Goal: Contribute content: Contribute content

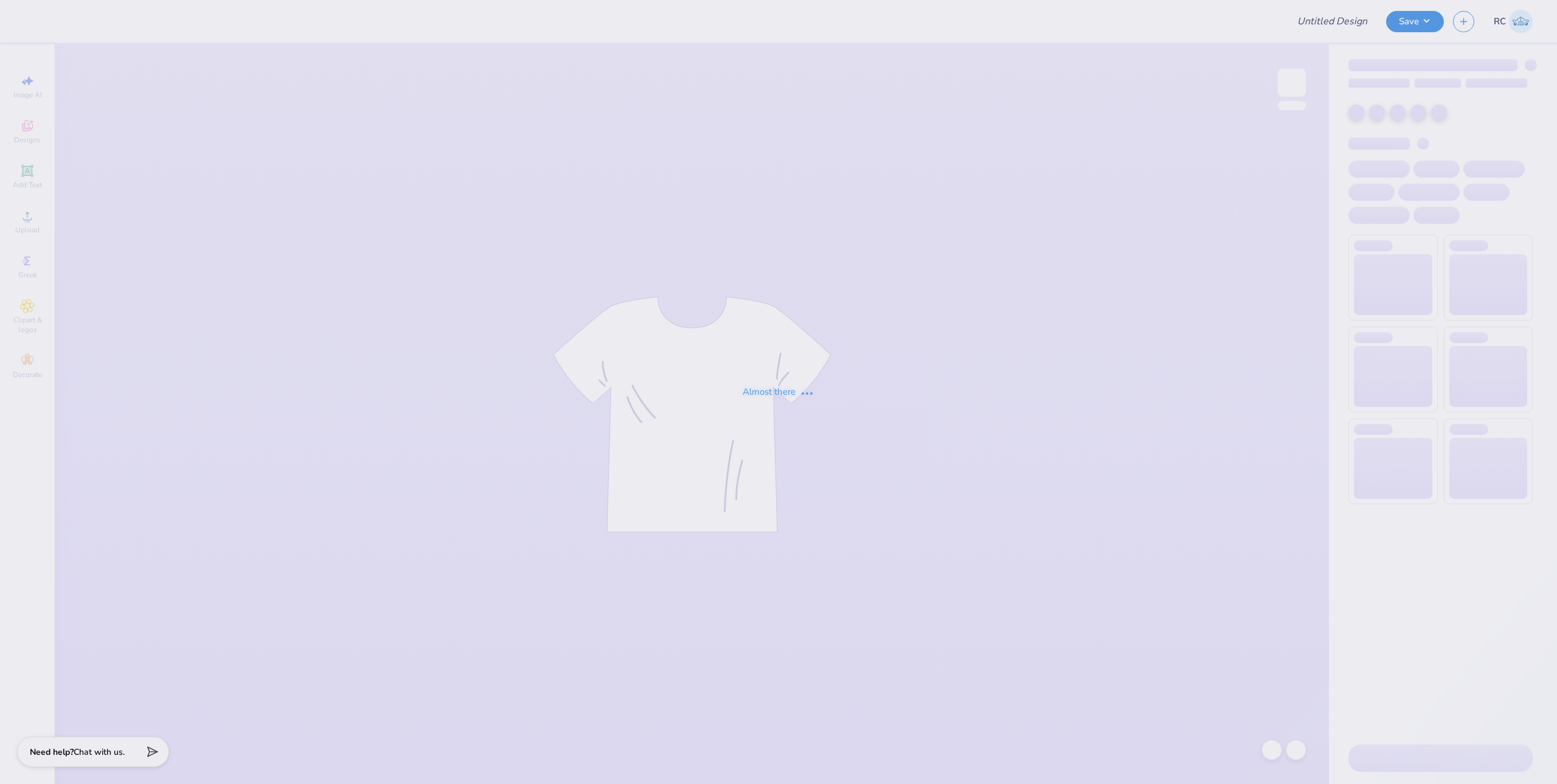
type input "HAT"
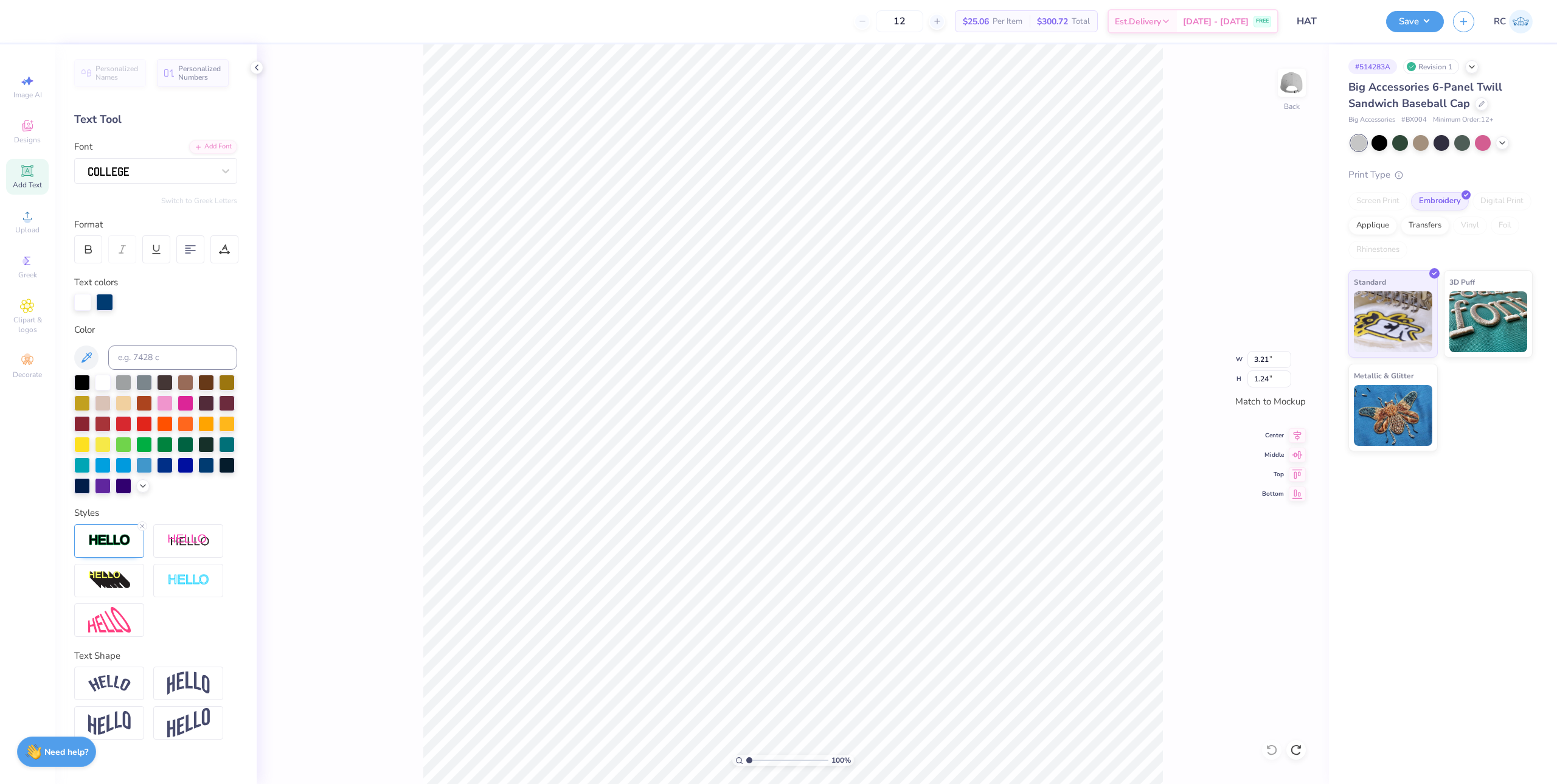
click at [409, 285] on div "100 % Back W 3.21 3.21 " H 1.24 1.24 " Match to [GEOGRAPHIC_DATA] Middle Top Bo…" at bounding box center [793, 414] width 1072 height 740
click at [32, 275] on span "Greek" at bounding box center [28, 275] width 19 height 10
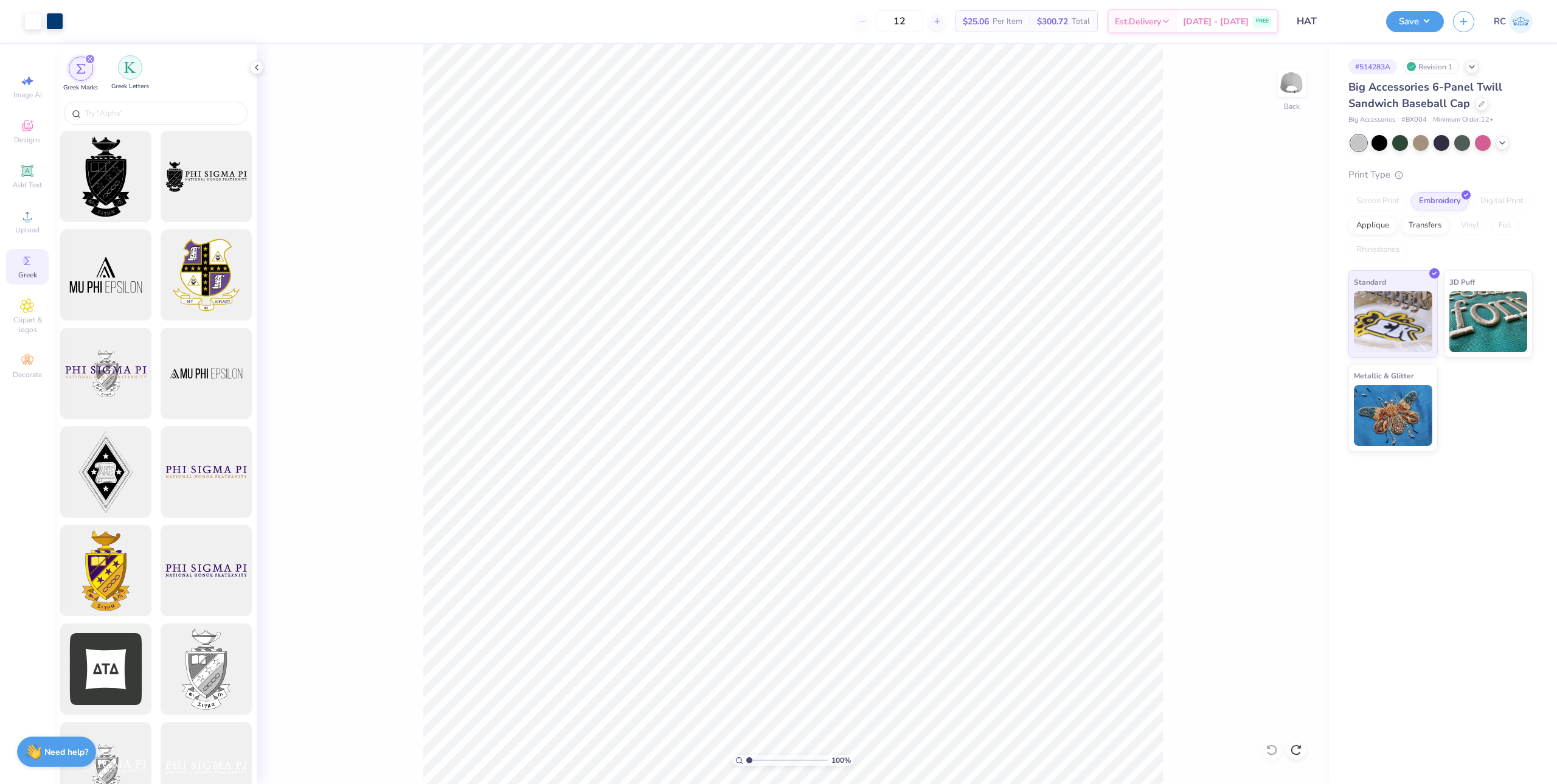
click at [122, 72] on div "filter for Greek Letters" at bounding box center [130, 67] width 24 height 24
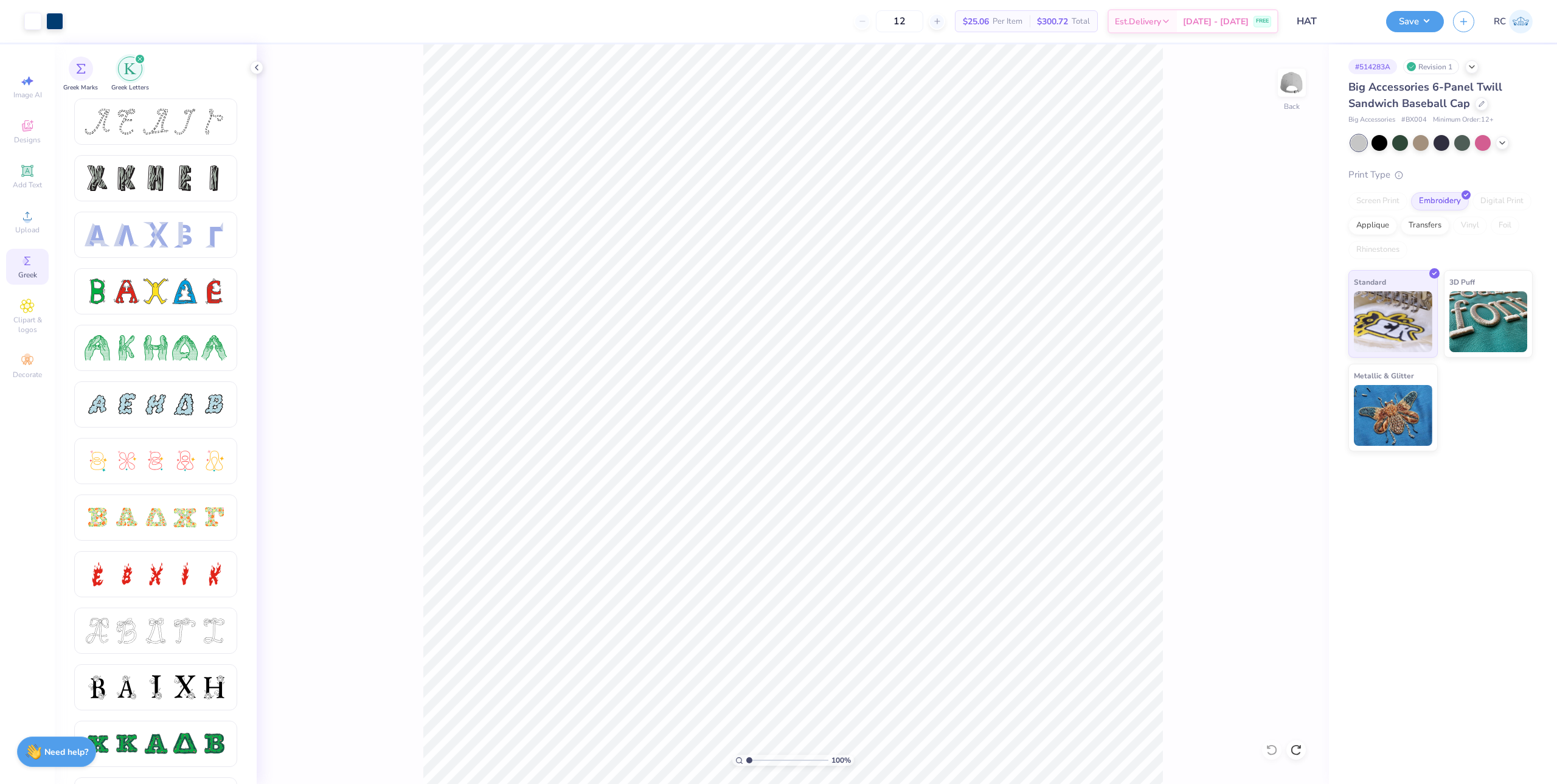
click at [325, 247] on div "100 % Back" at bounding box center [793, 414] width 1072 height 740
click at [31, 271] on span "Greek" at bounding box center [28, 275] width 19 height 10
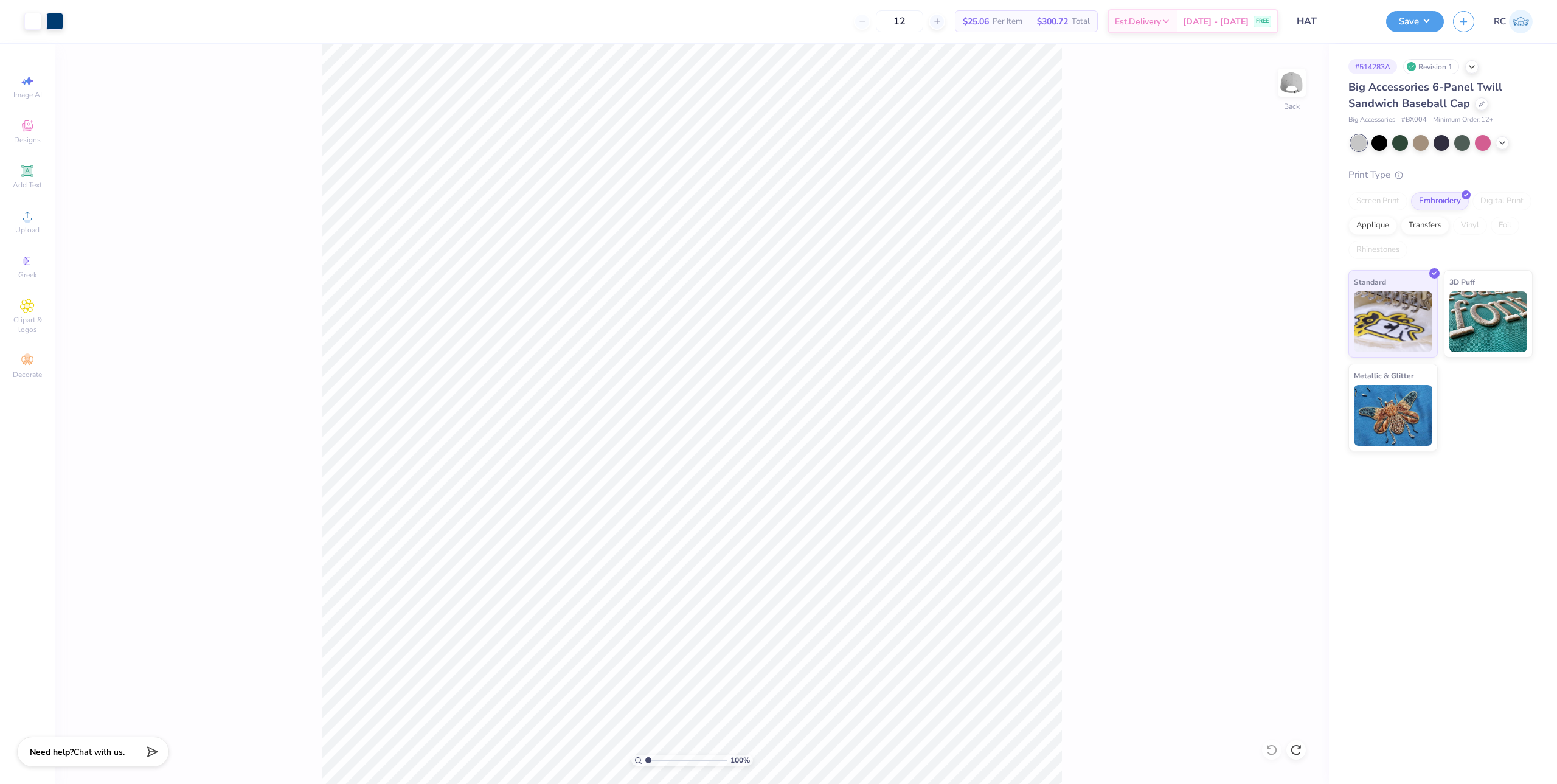
click at [211, 266] on div "100 % Back" at bounding box center [692, 414] width 1274 height 740
click at [92, 83] on div "100 % Back" at bounding box center [692, 414] width 1274 height 740
click at [37, 28] on div at bounding box center [32, 20] width 17 height 17
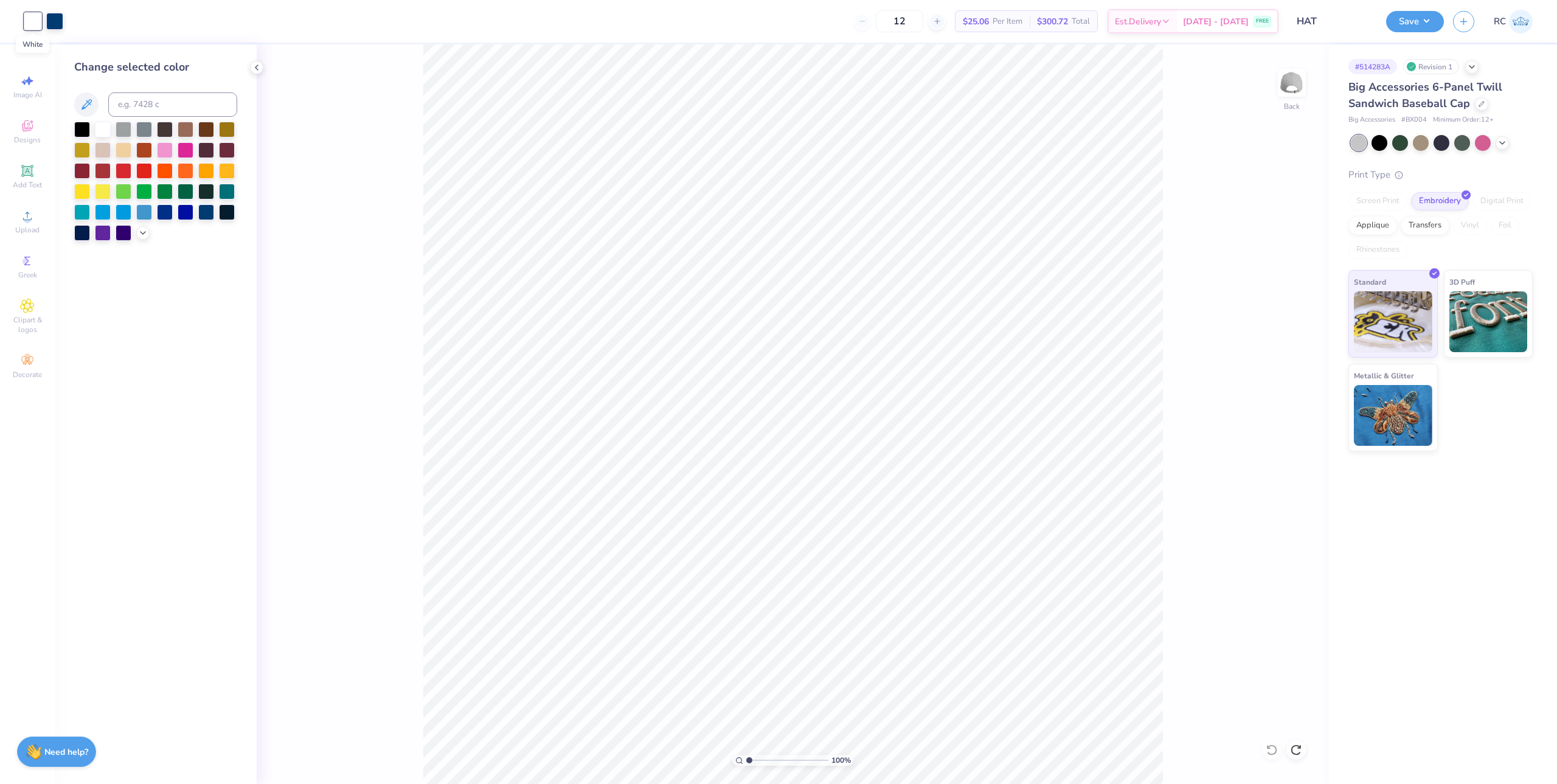
click at [37, 27] on div at bounding box center [32, 21] width 17 height 17
click at [363, 257] on div "100 % Back" at bounding box center [793, 414] width 1072 height 740
drag, startPoint x: 302, startPoint y: 417, endPoint x: 409, endPoint y: 376, distance: 114.6
click at [302, 417] on div "100 % Back" at bounding box center [793, 414] width 1072 height 740
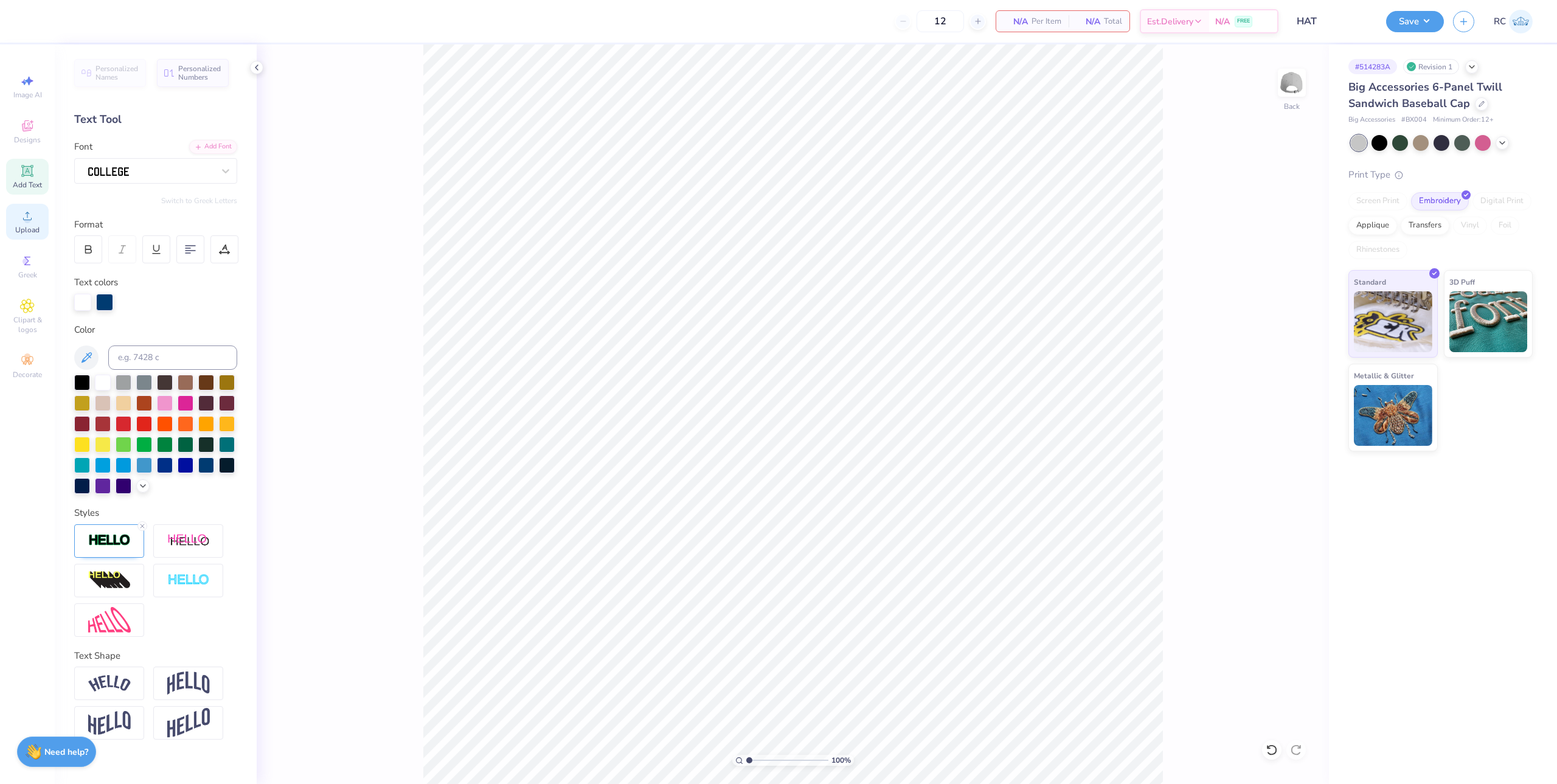
click at [32, 222] on icon at bounding box center [27, 215] width 15 height 15
click at [28, 211] on icon at bounding box center [27, 215] width 15 height 15
click at [1274, 360] on input "3.05" at bounding box center [1269, 360] width 44 height 17
type input "4.00"
type input "1.76"
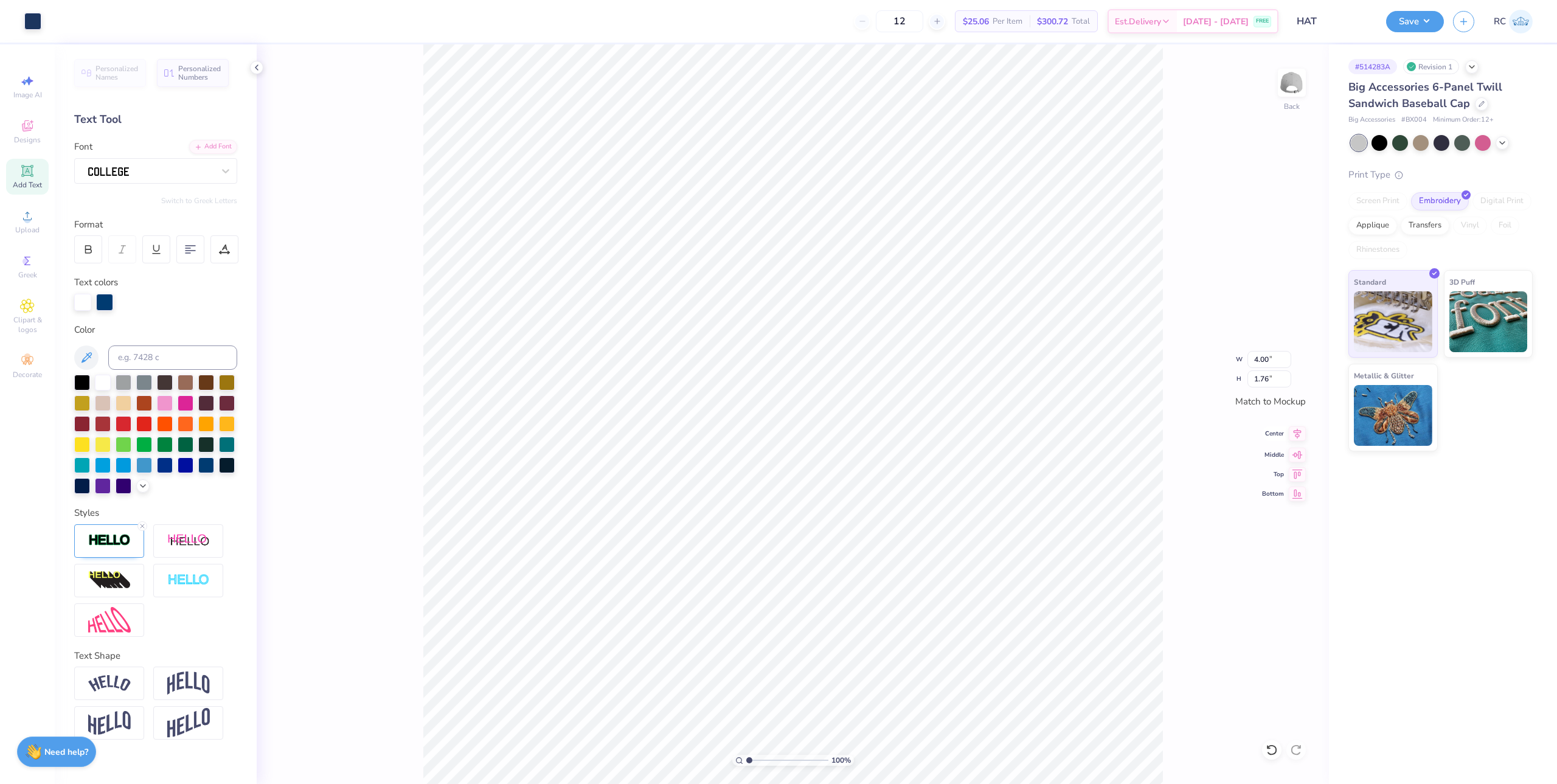
click at [1299, 432] on icon at bounding box center [1297, 433] width 17 height 15
click at [16, 215] on div "Upload" at bounding box center [28, 221] width 42 height 36
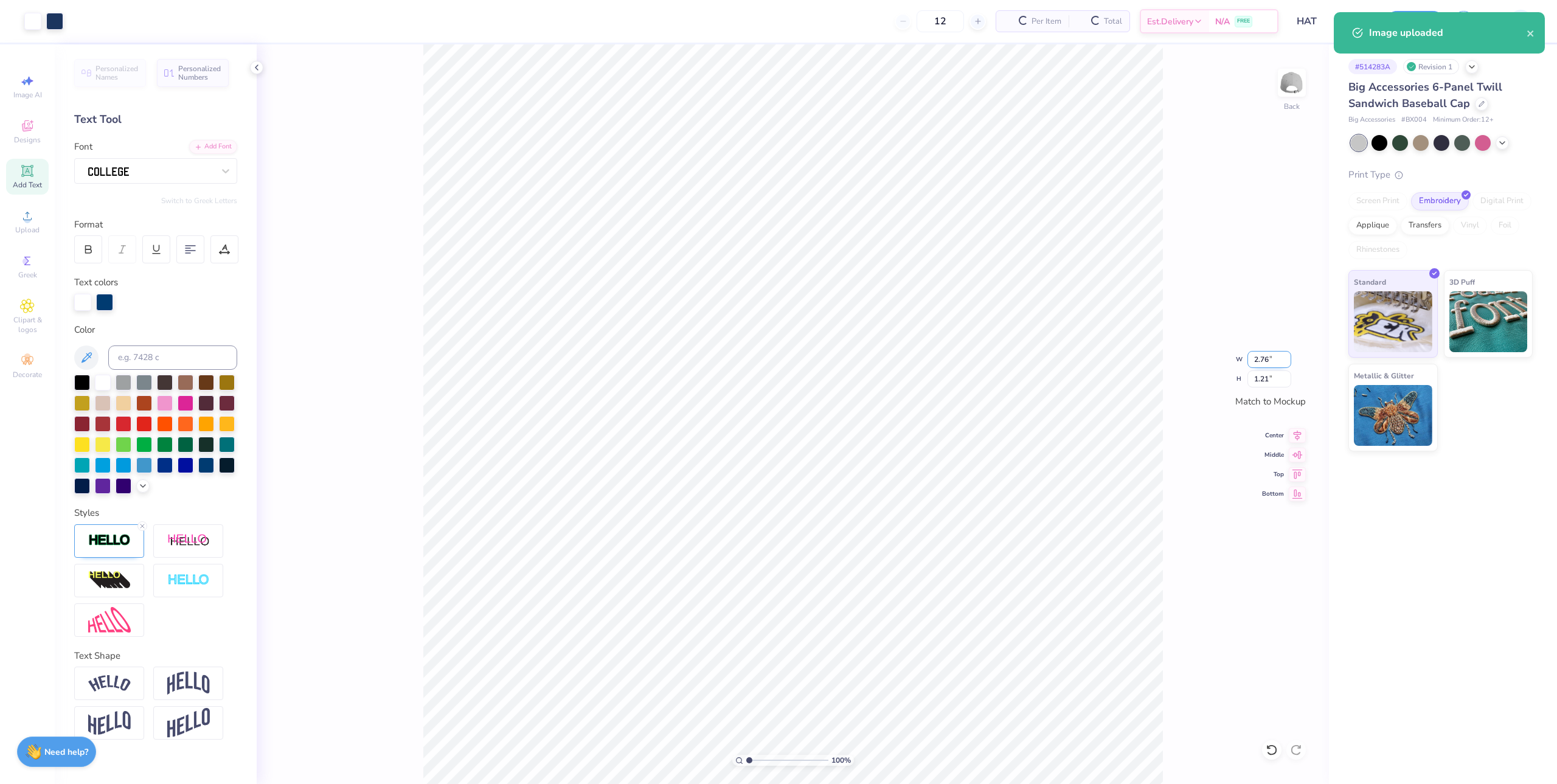
click at [1265, 361] on input "2.76" at bounding box center [1269, 360] width 44 height 17
type input "4.00"
type input "1.76"
click at [1300, 435] on icon at bounding box center [1297, 433] width 17 height 15
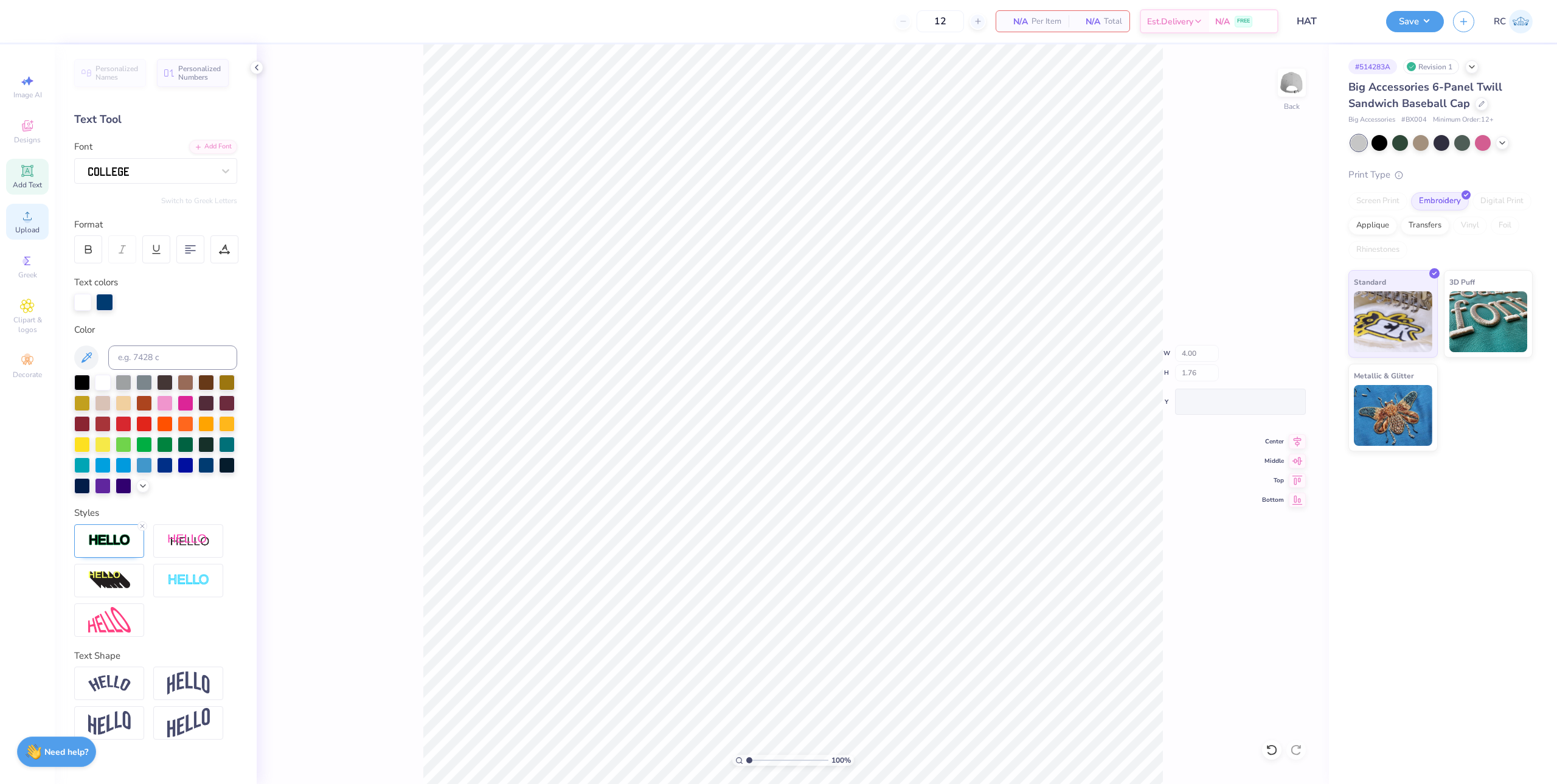
click at [32, 230] on span "Upload" at bounding box center [28, 230] width 24 height 10
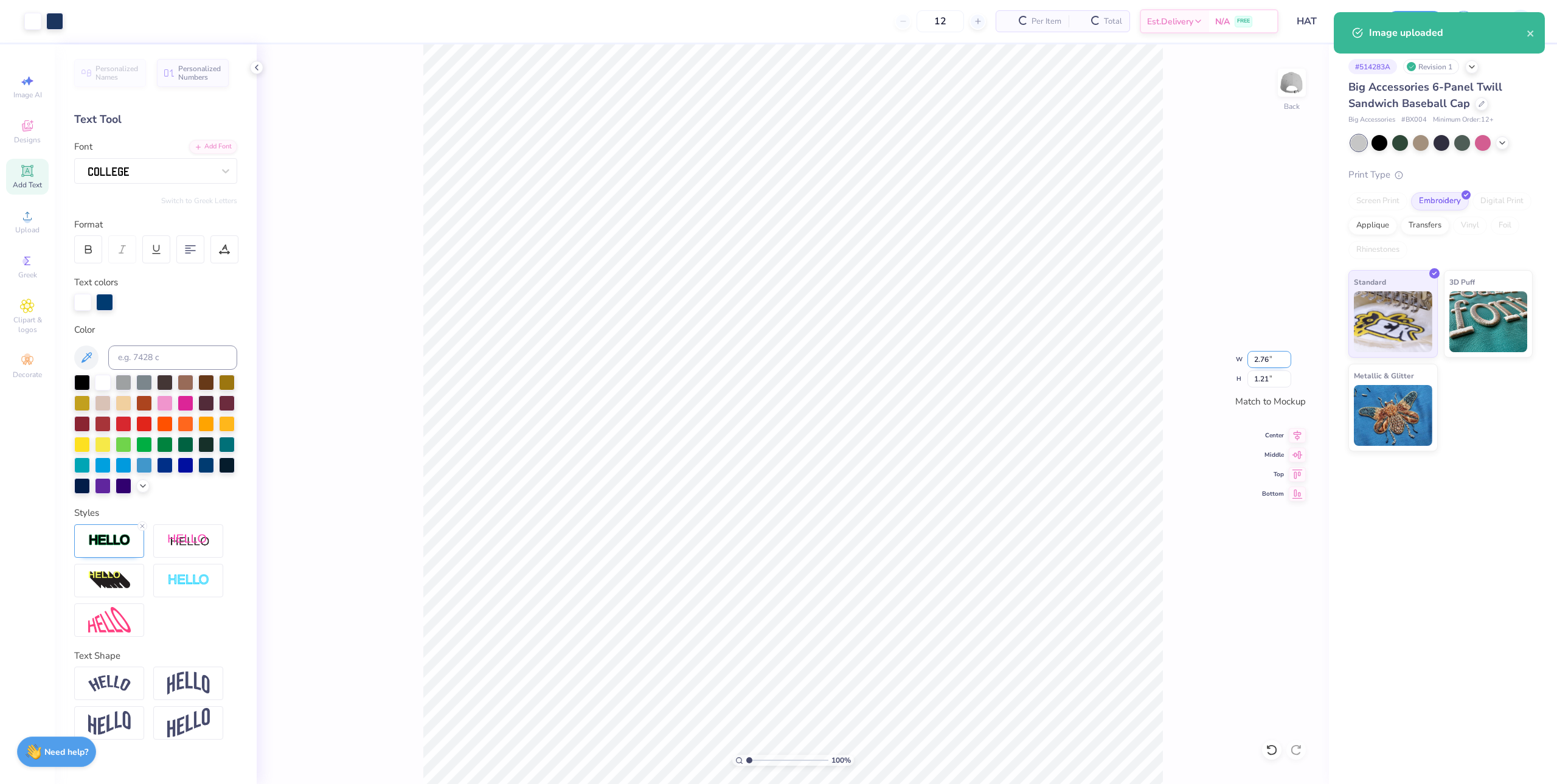
click at [1266, 354] on input "2.76" at bounding box center [1269, 360] width 44 height 17
type input "4.00"
type input "1.76"
click at [1296, 434] on icon at bounding box center [1297, 433] width 17 height 15
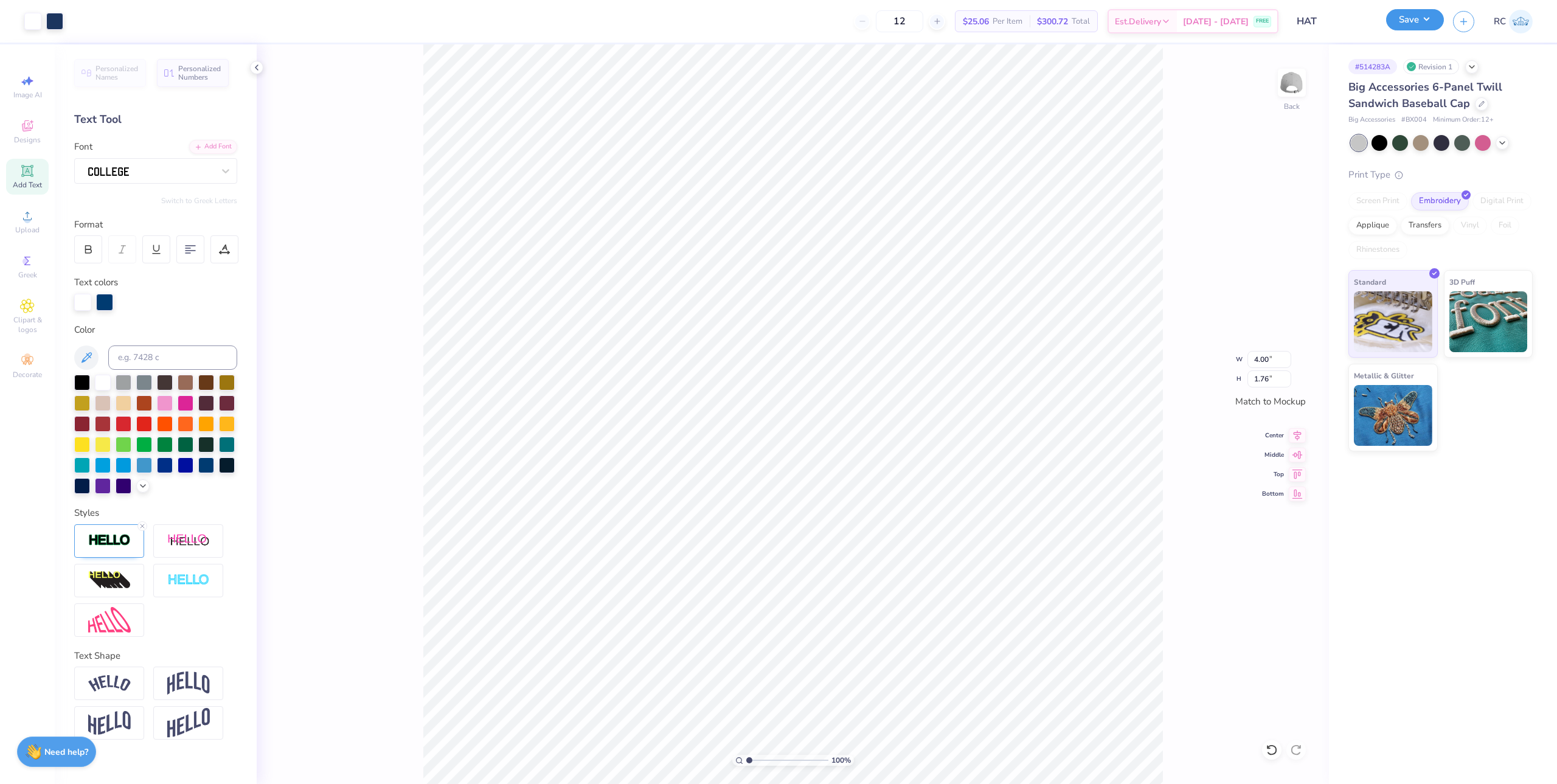
click at [1433, 21] on button "Save" at bounding box center [1415, 20] width 58 height 21
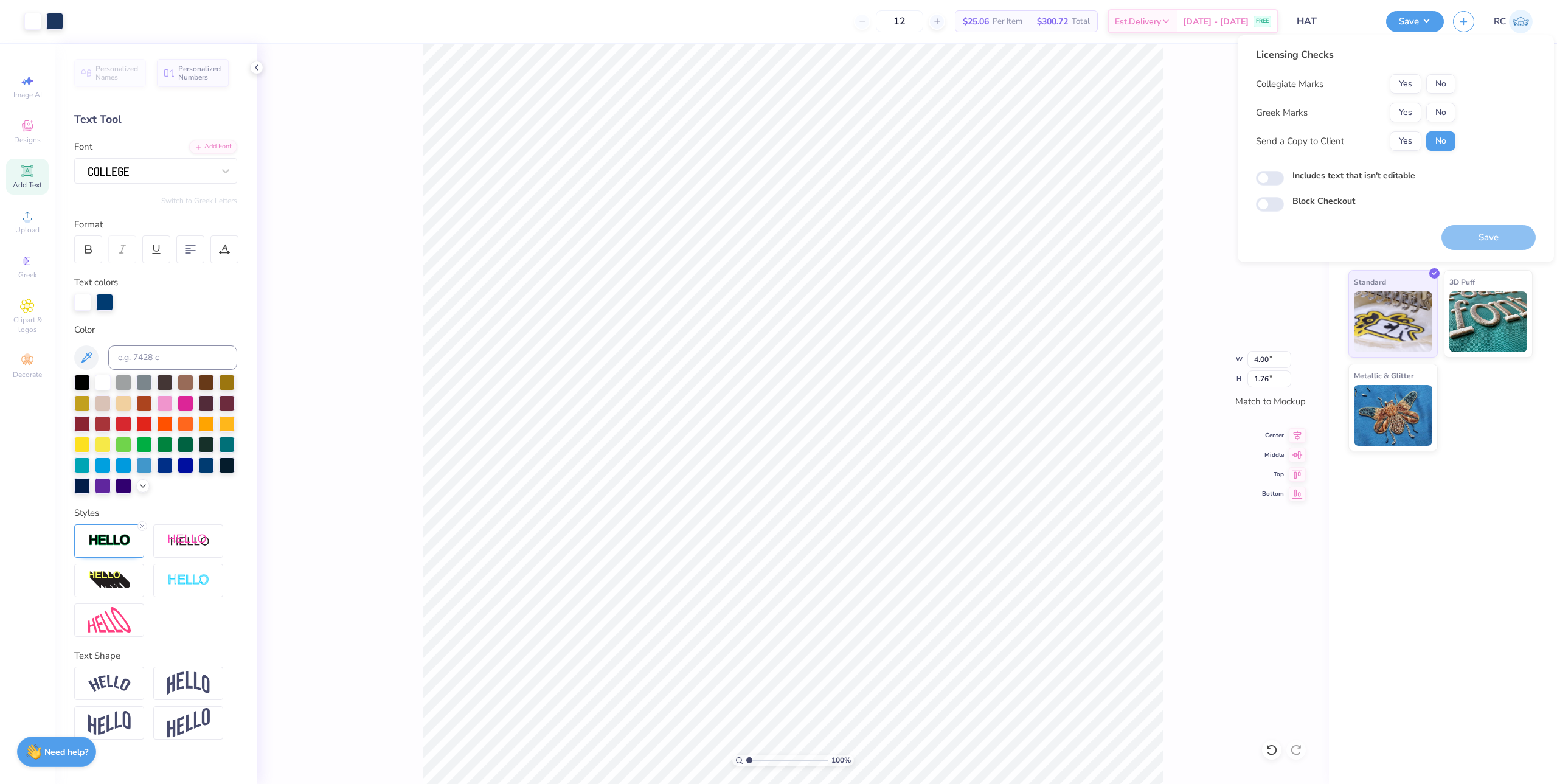
click at [1407, 115] on button "Yes" at bounding box center [1405, 112] width 32 height 20
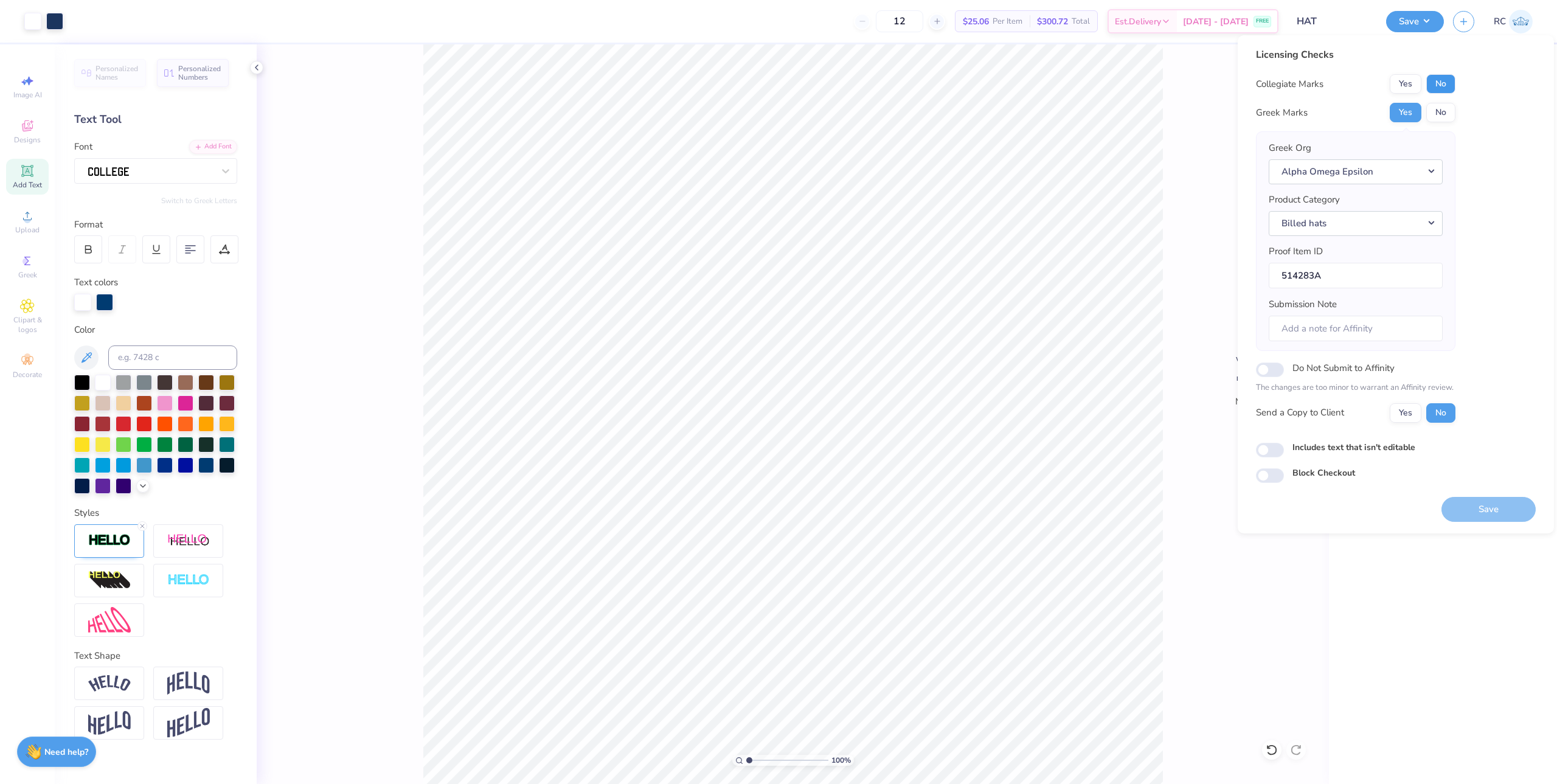
click at [1450, 84] on button "No" at bounding box center [1440, 84] width 29 height 20
click at [1408, 415] on button "Yes" at bounding box center [1405, 413] width 32 height 20
click at [1333, 446] on label "Includes text that isn't editable" at bounding box center [1354, 447] width 123 height 13
click at [1284, 446] on input "Includes text that isn't editable" at bounding box center [1270, 450] width 28 height 15
checkbox input "true"
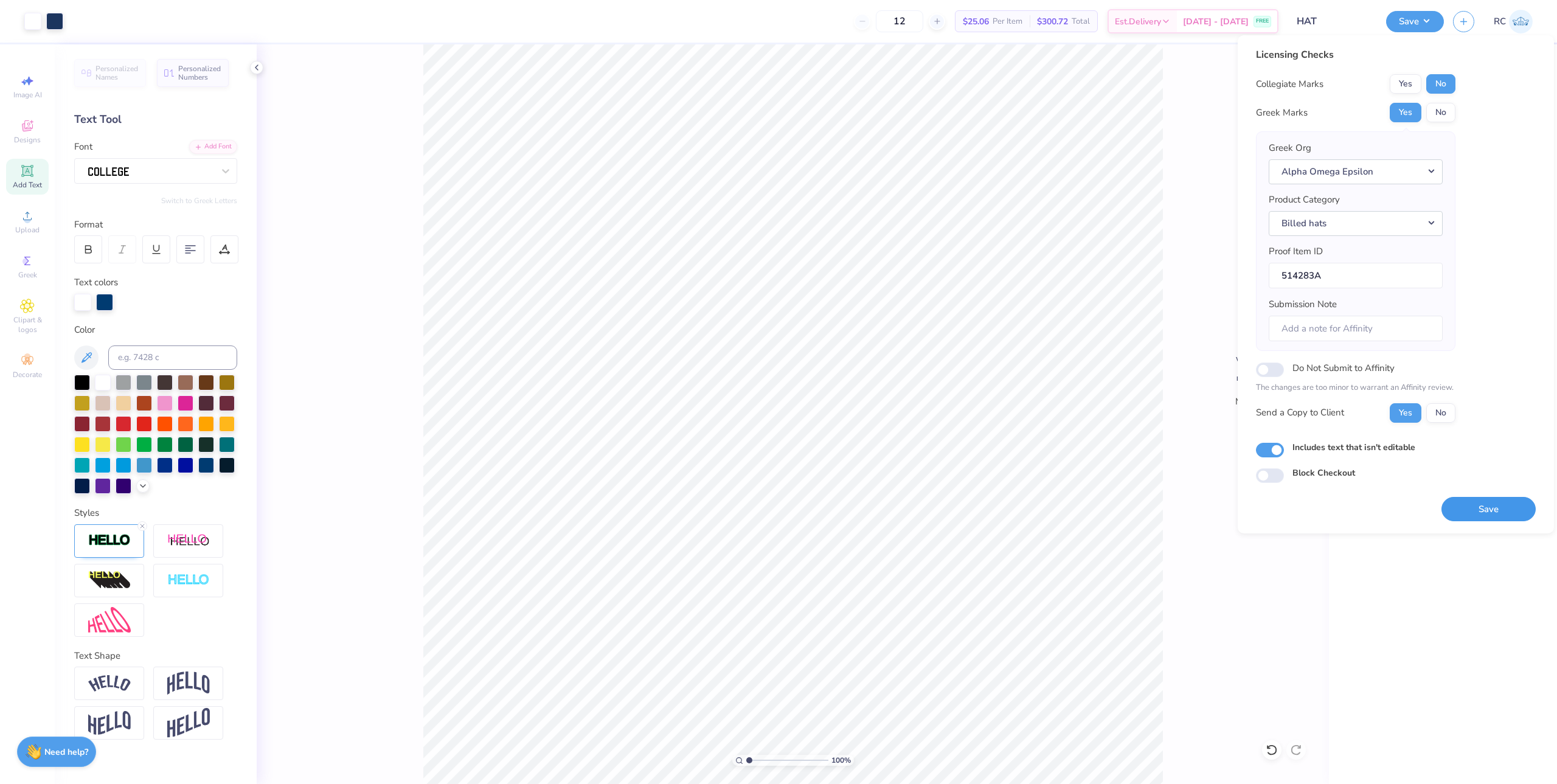
click at [1476, 508] on button "Save" at bounding box center [1488, 509] width 94 height 25
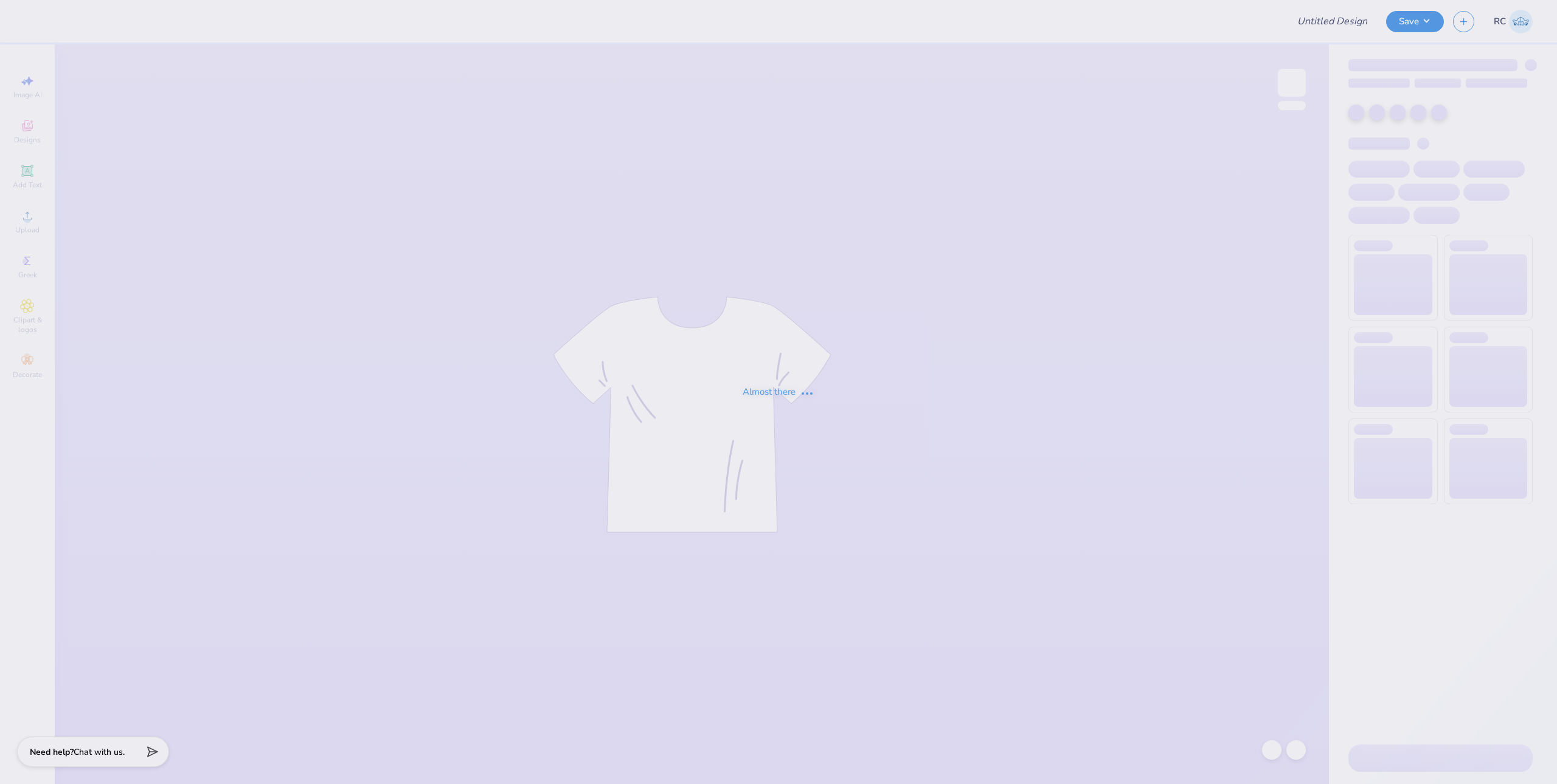
type input "Delt dodgeball idea"
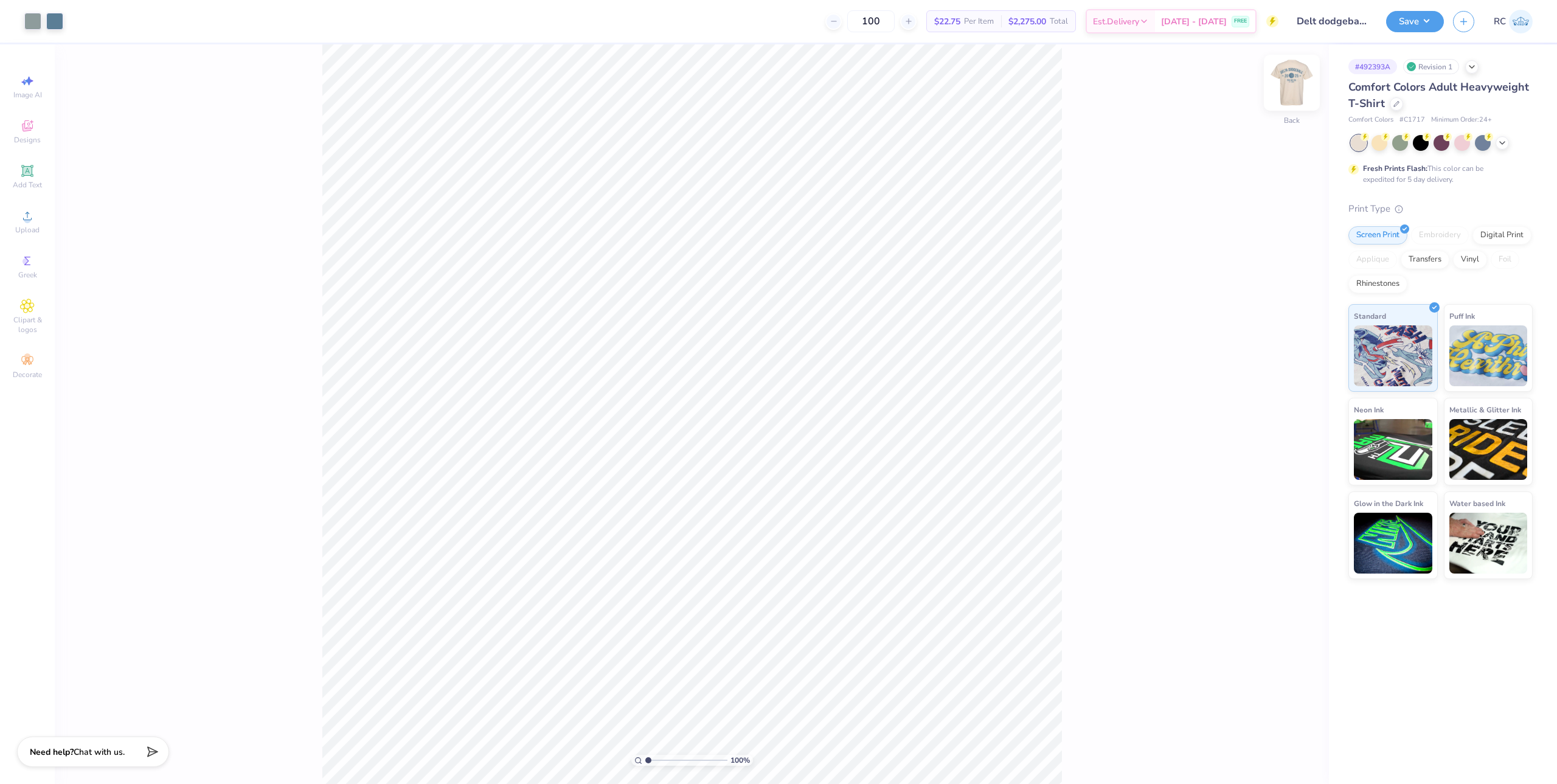
click at [1297, 96] on img at bounding box center [1291, 83] width 49 height 49
